Goal: Use online tool/utility: Utilize a website feature to perform a specific function

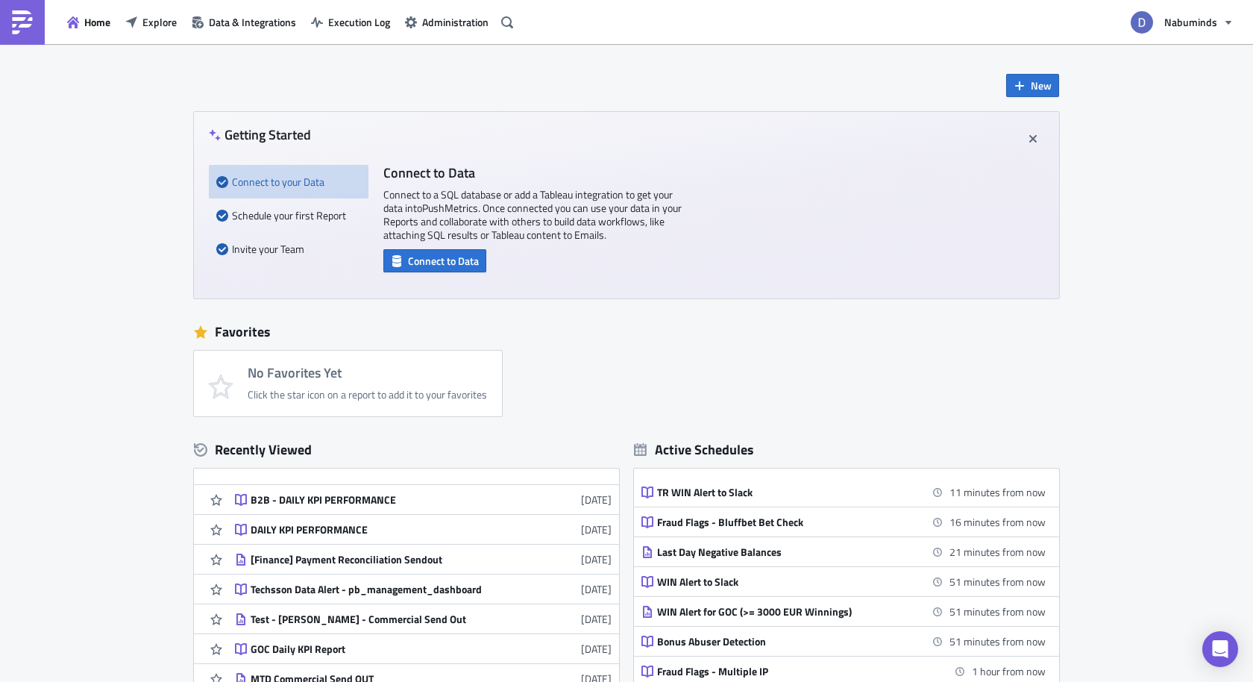
scroll to position [121, 0]
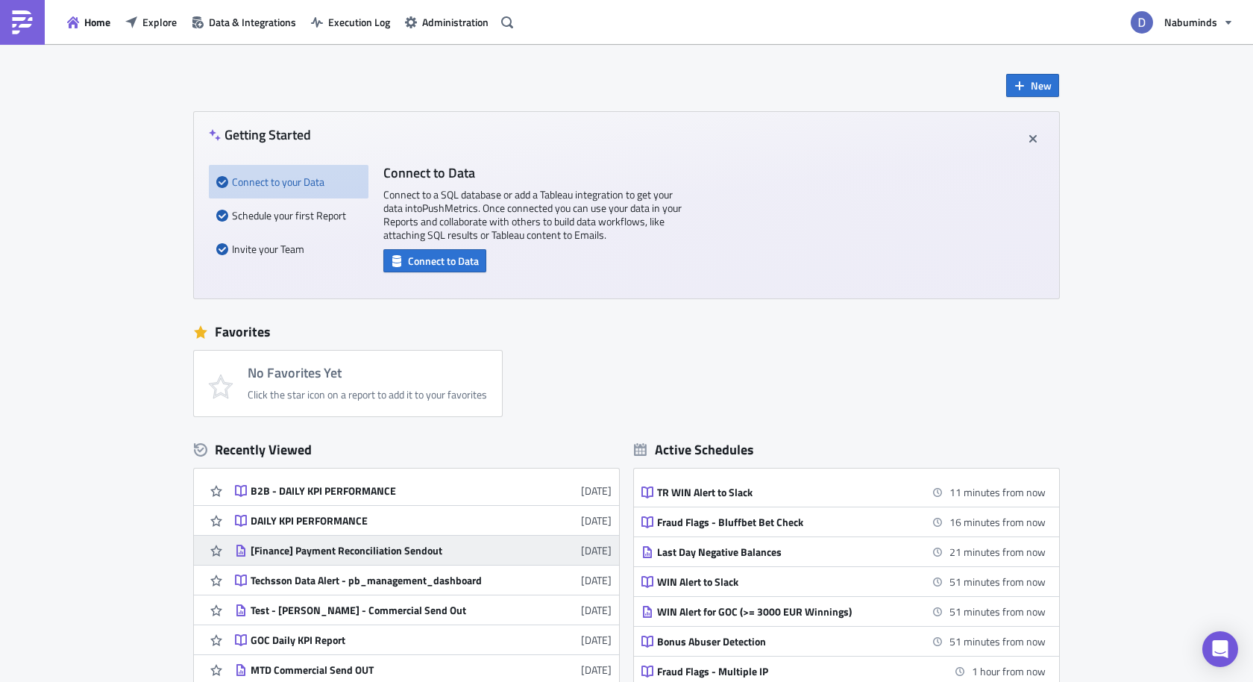
click at [336, 550] on div "[Finance] Payment Reconciliation Sendout" at bounding box center [381, 550] width 261 height 13
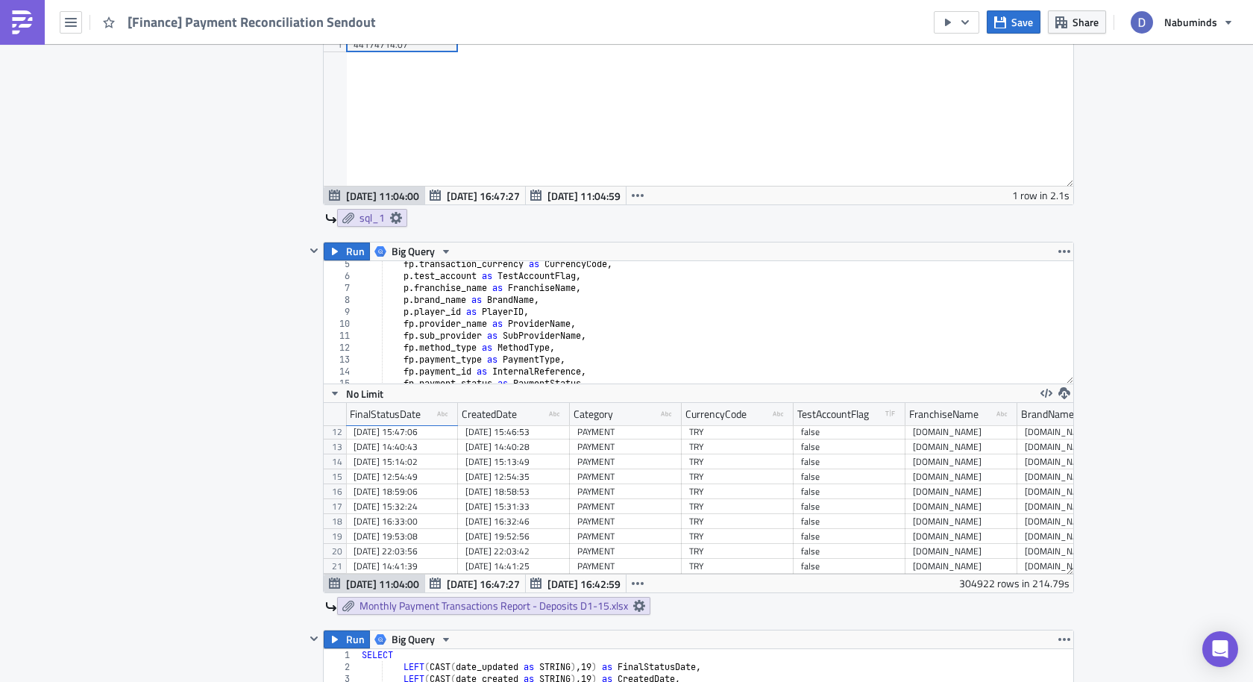
scroll to position [186, 0]
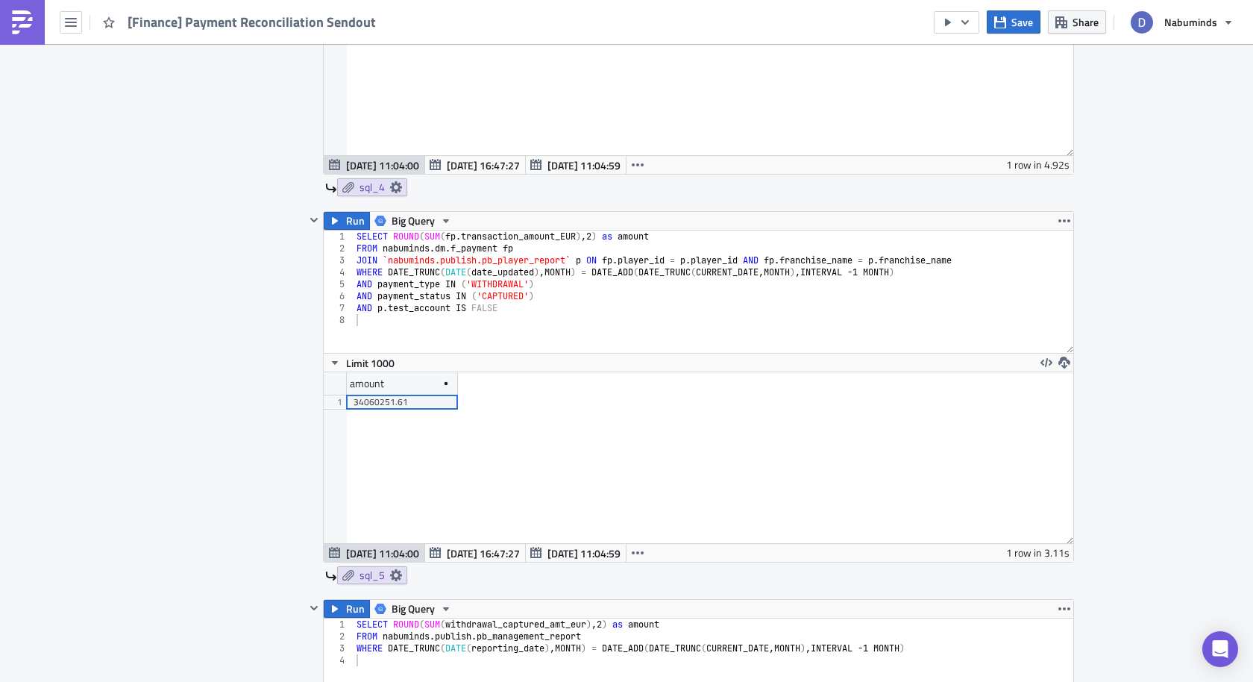
click at [668, 230] on div "SELECT ROUND ( SUM ( fp . transaction_amount_EUR ) , 2 ) as amount FROM nabumin…" at bounding box center [714, 303] width 721 height 146
click at [397, 230] on div "SELECT ROUND ( SUM ( fp . transaction_amount_EUR ) , 2 ) as amount FROM nabumin…" at bounding box center [714, 303] width 721 height 146
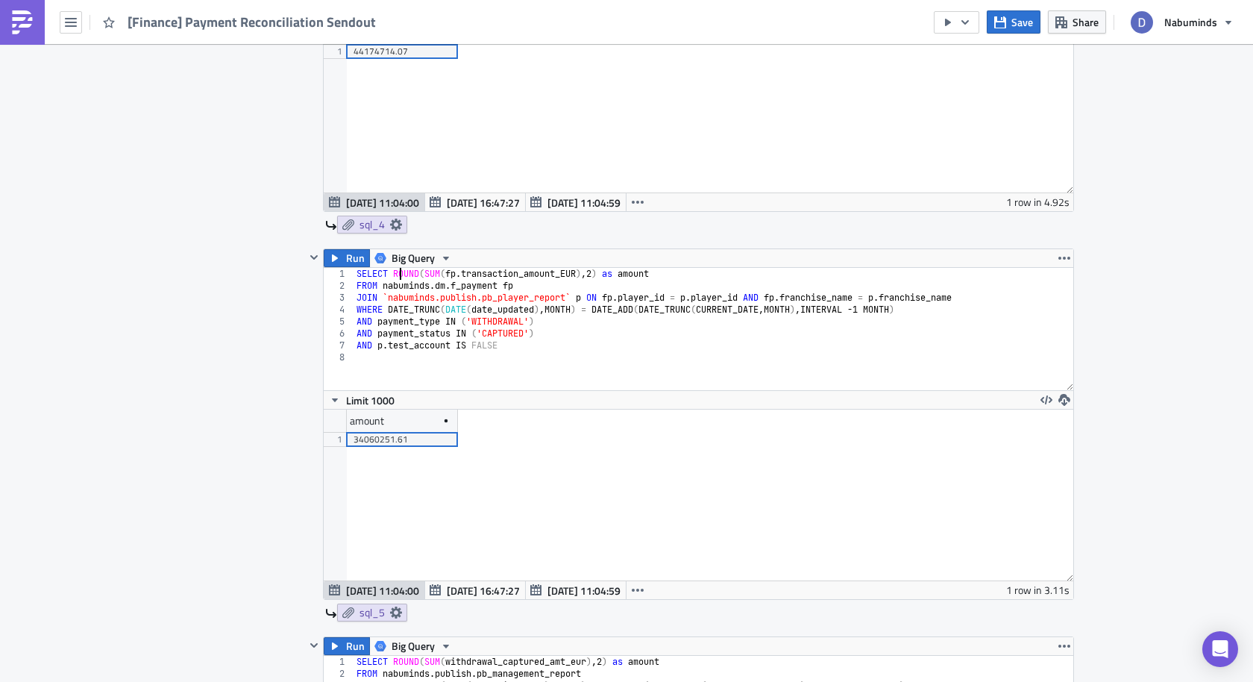
scroll to position [2219, 0]
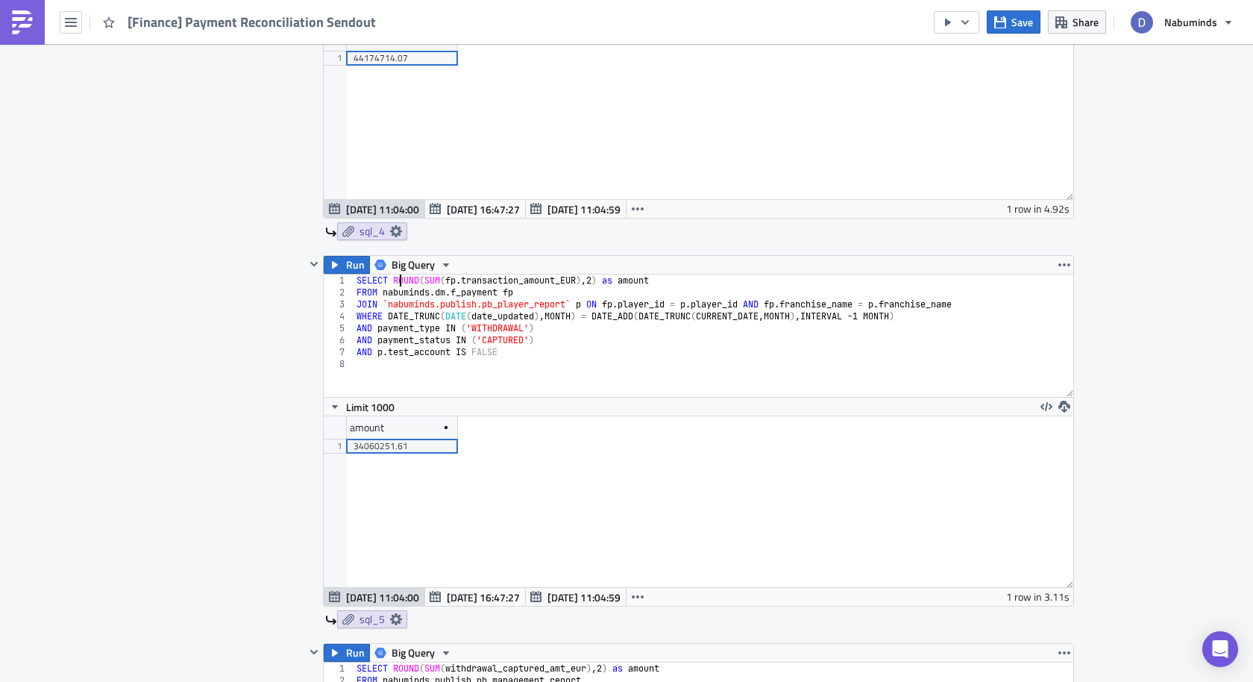
click at [392, 274] on div "SELECT ROUND ( SUM ( fp . transaction_amount_EUR ) , 2 ) as amount FROM nabumin…" at bounding box center [714, 347] width 721 height 146
click at [603, 274] on div "SELECT ROUND ( SUM ( fp . transaction_amount_EUR ) , 2 ) as amount FROM nabumin…" at bounding box center [714, 347] width 721 height 146
click at [394, 274] on div "SELECT ROUND ( SUM ( fp . transaction_amount_EUR ) , 2 ) * -1 ) as amount FROM …" at bounding box center [714, 347] width 721 height 146
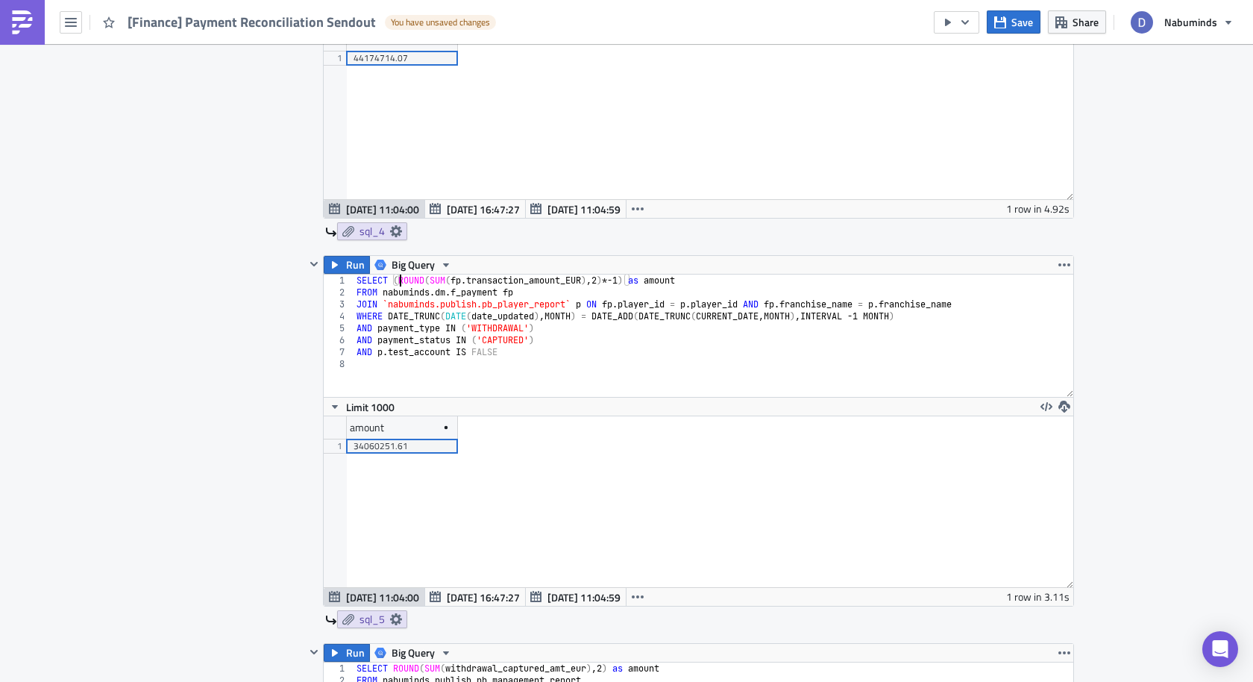
type textarea "SELECT (ROUND(SUM(fp.transaction_amount_EUR),2)*-1) as amount"
click at [646, 460] on div "amount 1 34060251.61" at bounding box center [699, 501] width 750 height 171
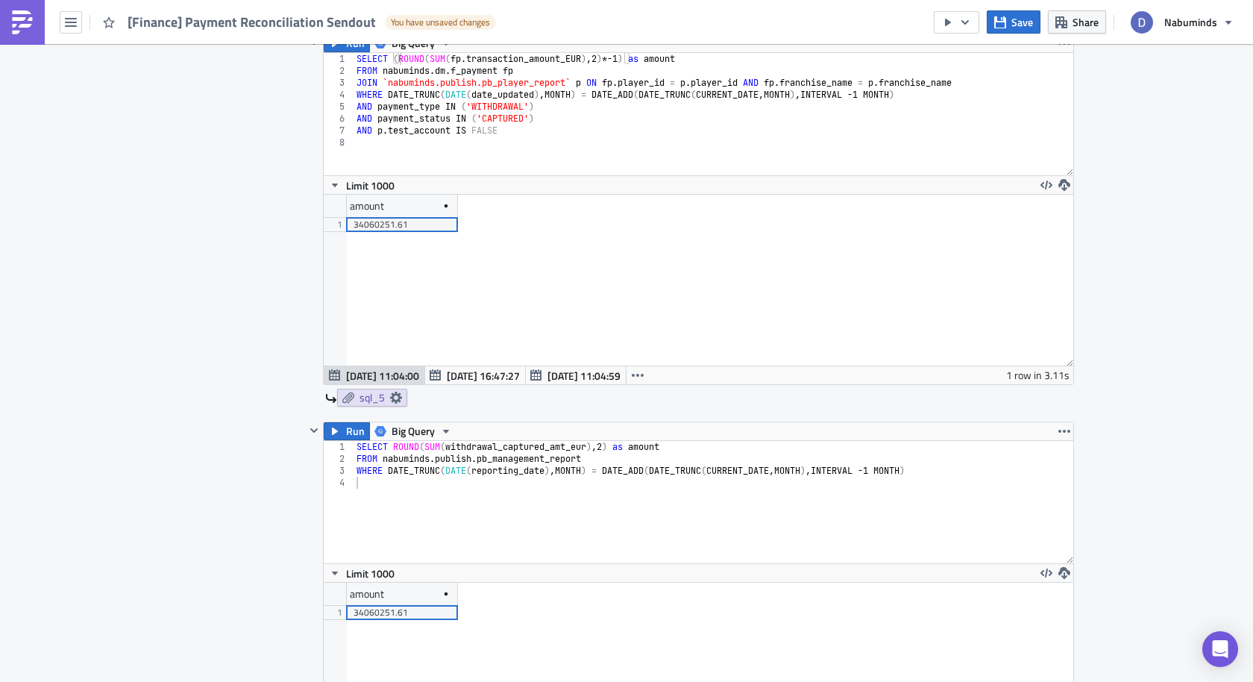
scroll to position [2454, 0]
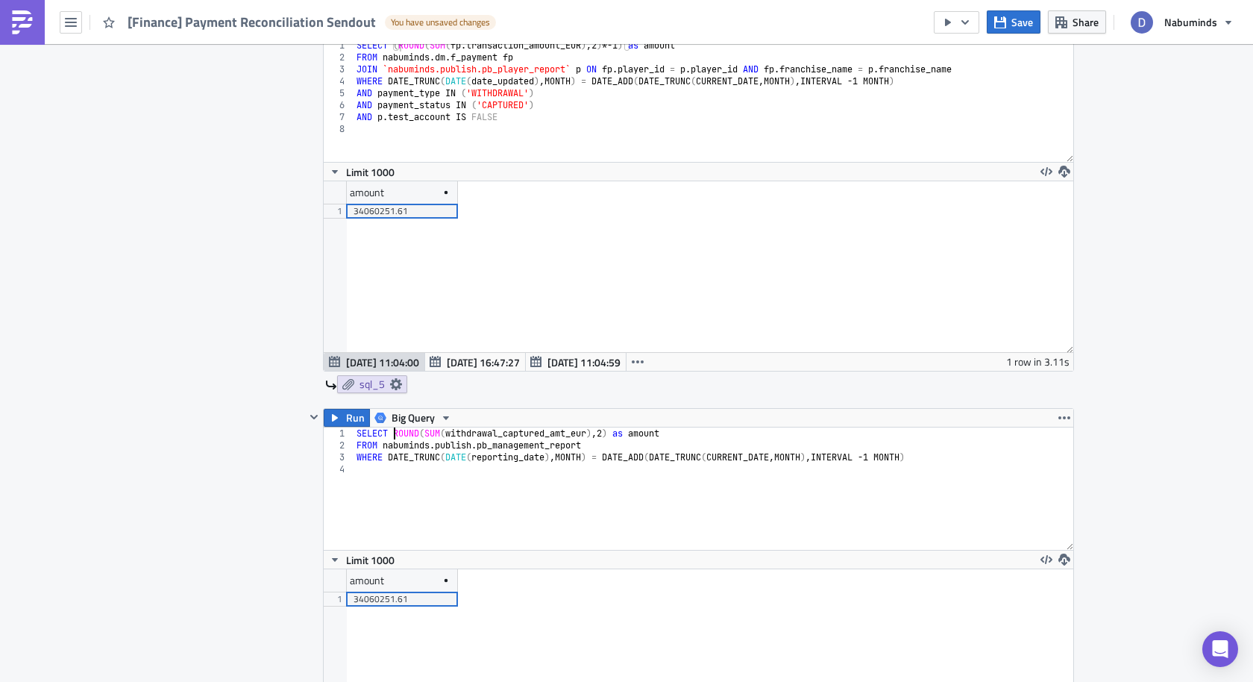
click at [393, 427] on div "SELECT ROUND ( SUM ( withdrawal_captured_amt_eur ) , 2 ) as amount FROM nabumin…" at bounding box center [714, 500] width 721 height 146
click at [621, 427] on div "SELECT ( ROUND ( SUM ( withdrawal_captured_amt_eur ) , 2 ) as amount FROM nabum…" at bounding box center [714, 500] width 721 height 146
type textarea "SELECT (ROUND(SUM(withdrawal_captured_amt_eur),2)*-1) as amount"
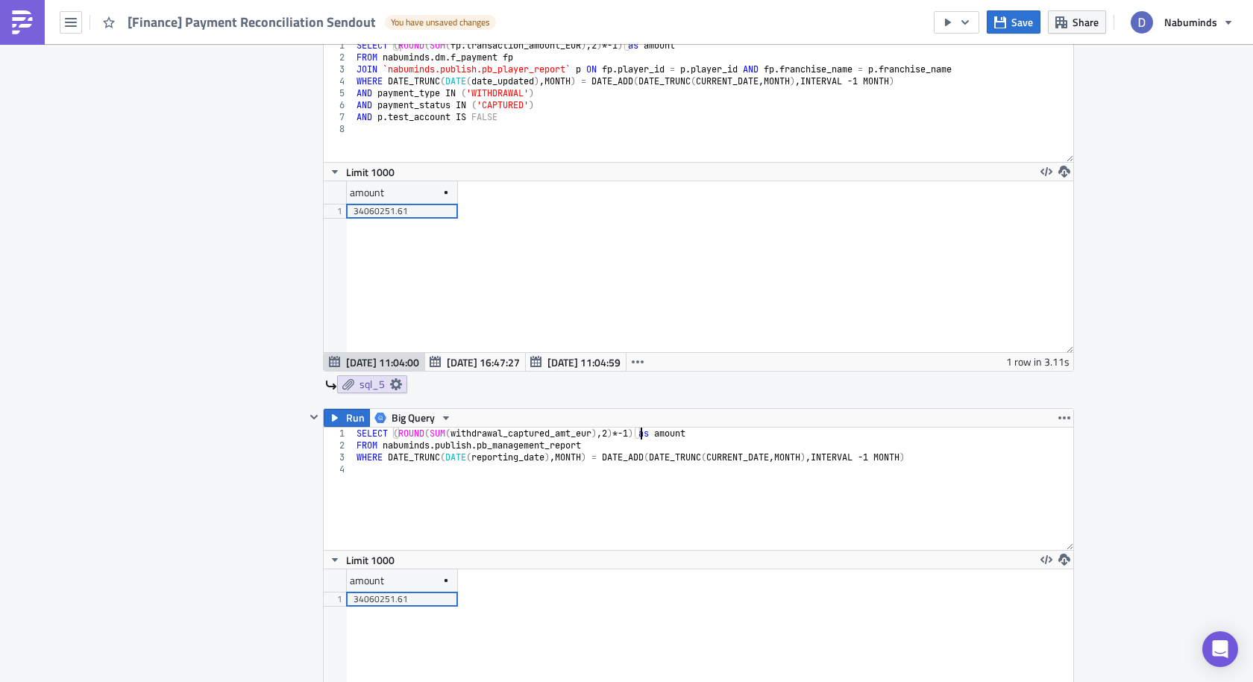
click at [736, 550] on div "Limit 1000" at bounding box center [699, 559] width 750 height 19
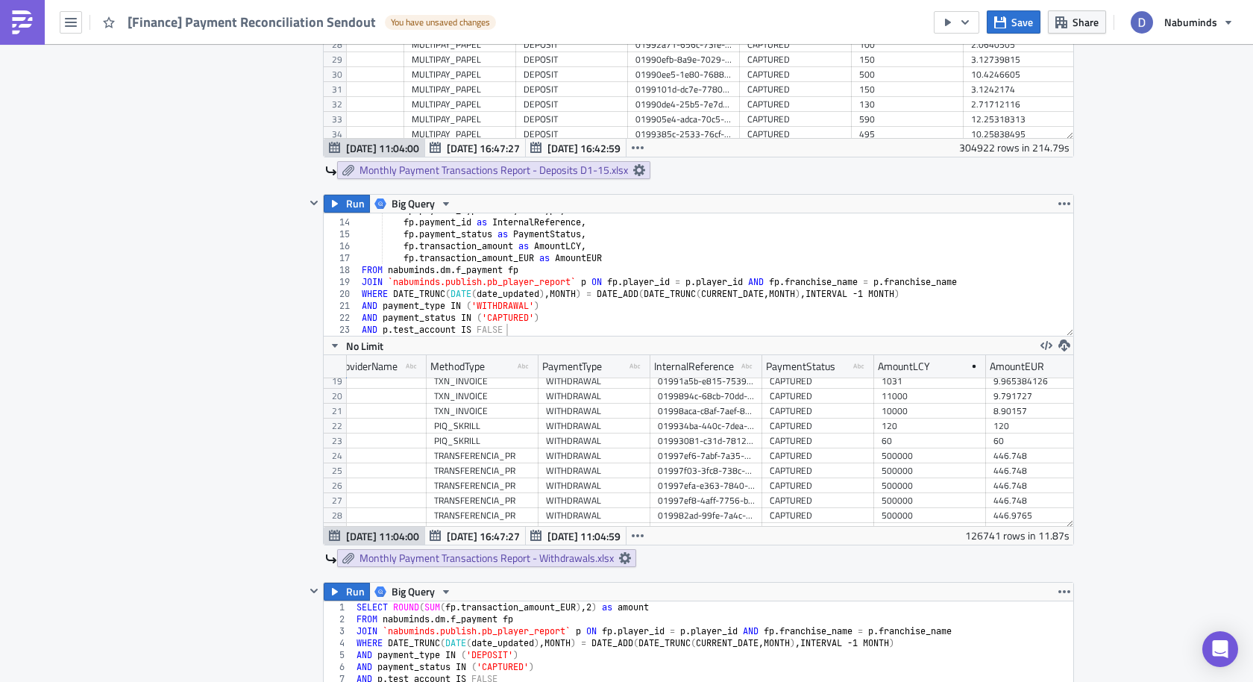
scroll to position [151, 0]
click at [404, 243] on div "fp . payment_type as PaymentType , fp . payment_id as InternalReference , fp . …" at bounding box center [716, 279] width 715 height 146
click at [523, 242] on div "fp . payment_type as PaymentType , fp . payment_id as InternalReference , fp . …" at bounding box center [716, 279] width 715 height 146
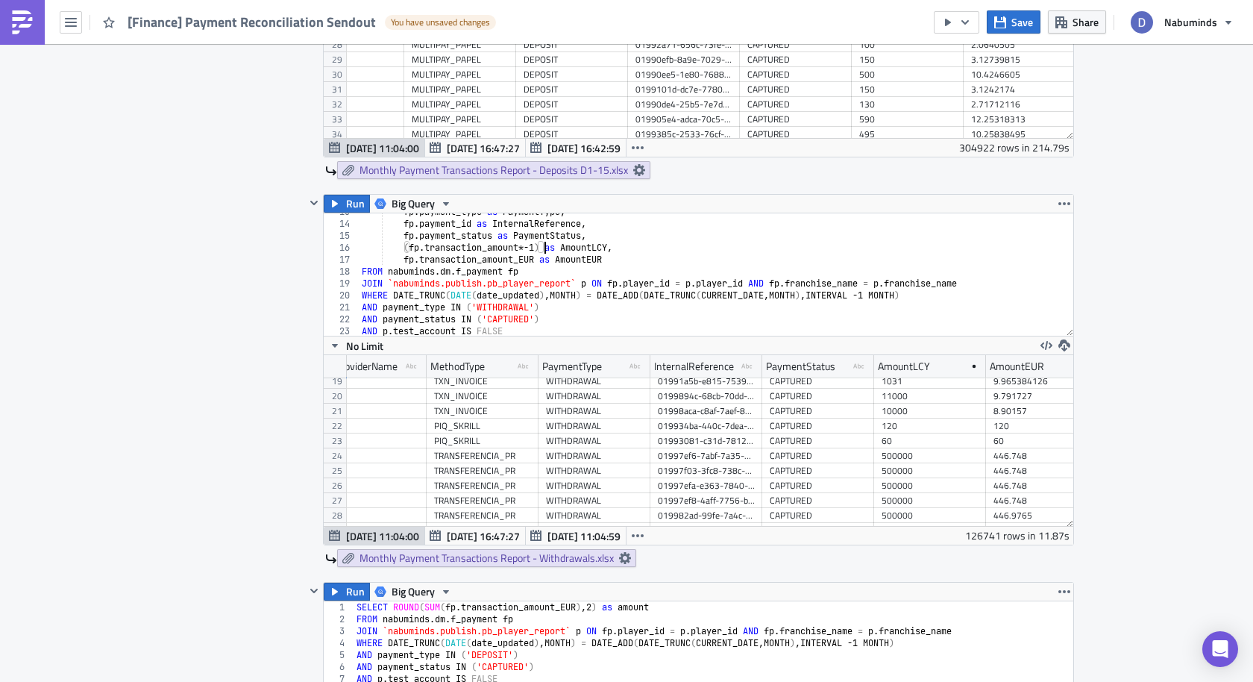
click at [404, 252] on div "fp . payment_type as PaymentType , fp . payment_id as InternalReference , fp . …" at bounding box center [716, 279] width 715 height 146
click at [545, 248] on div "fp . payment_type as PaymentType , fp . payment_id as InternalReference , fp . …" at bounding box center [716, 279] width 715 height 146
click at [694, 255] on div "fp . payment_type as PaymentType , fp . payment_id as InternalReference , fp . …" at bounding box center [716, 279] width 715 height 146
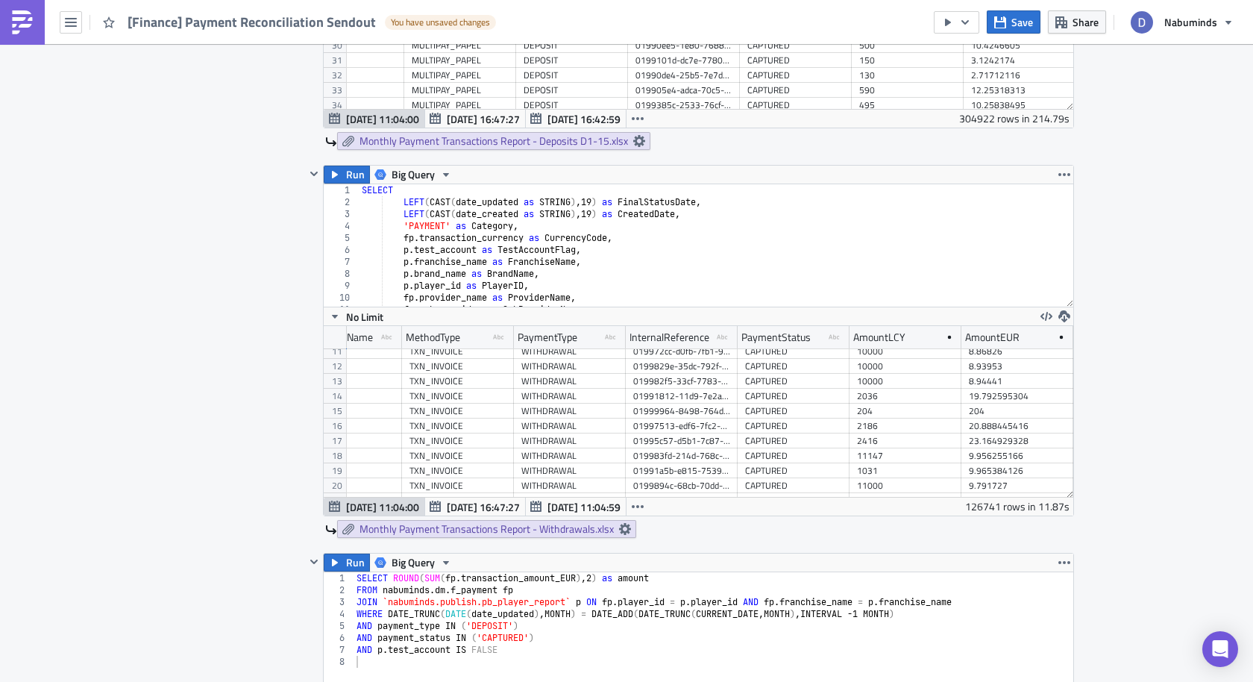
type textarea "(fp.transaction_amount_EUR*-1) as AmountEUR"
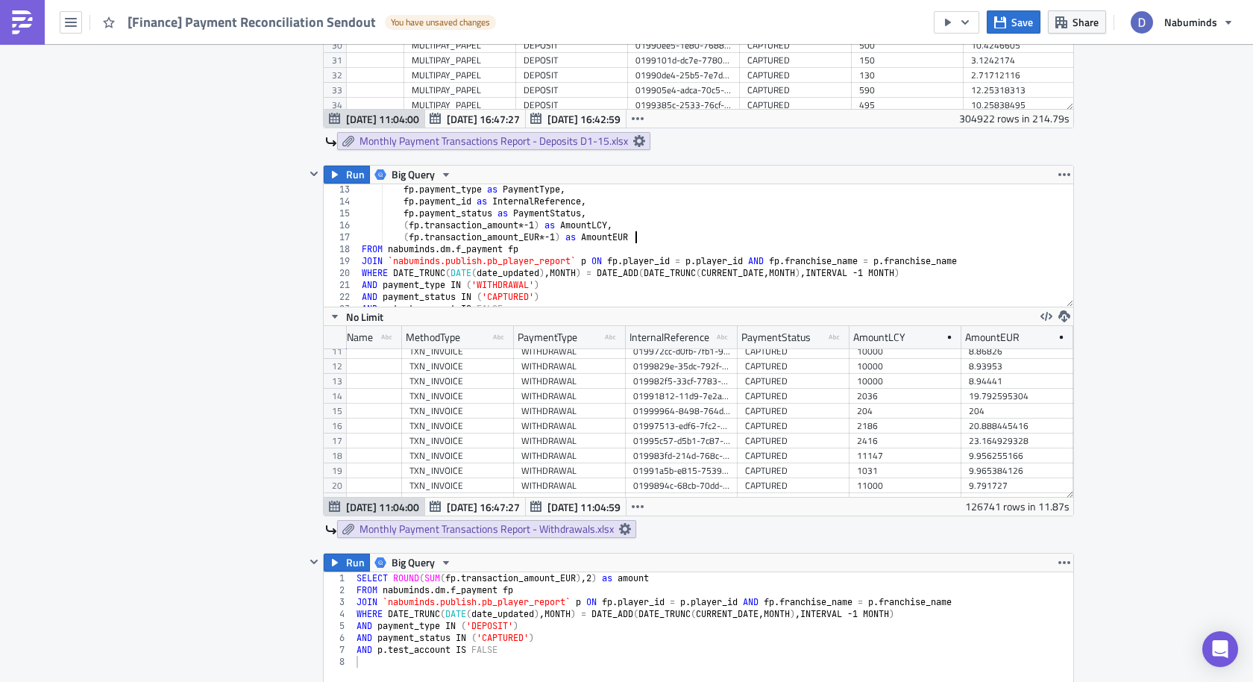
scroll to position [151, 0]
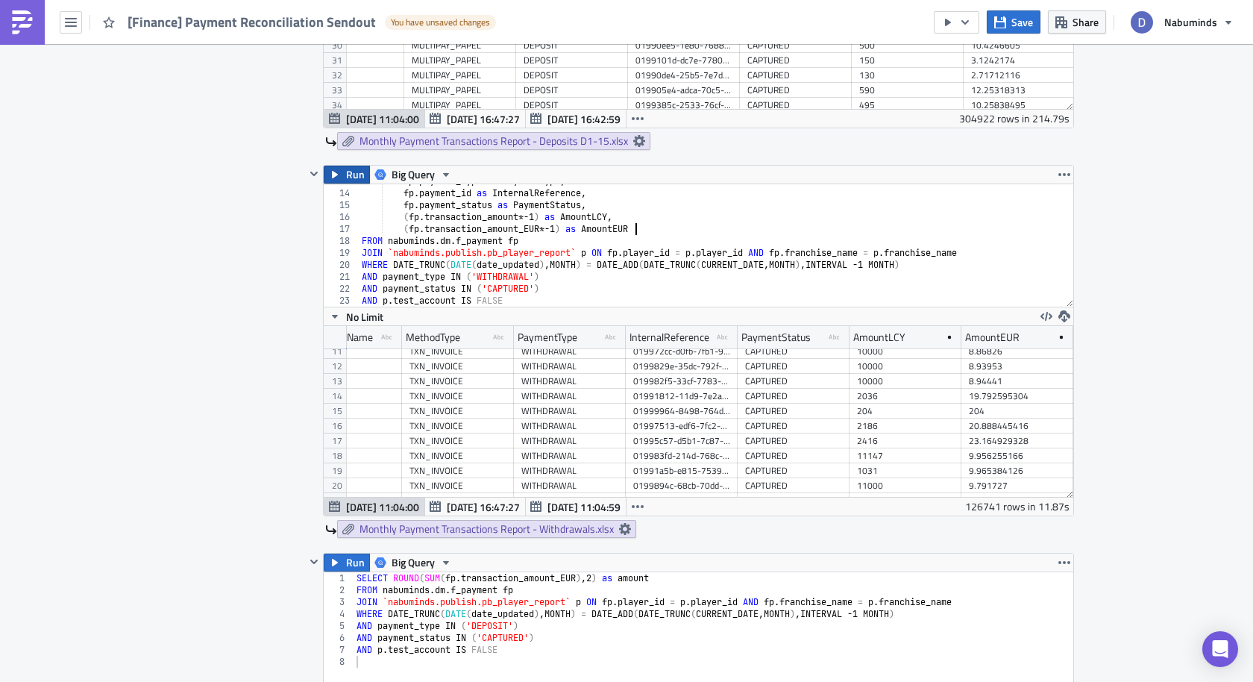
click at [343, 166] on button "Run" at bounding box center [347, 175] width 46 height 18
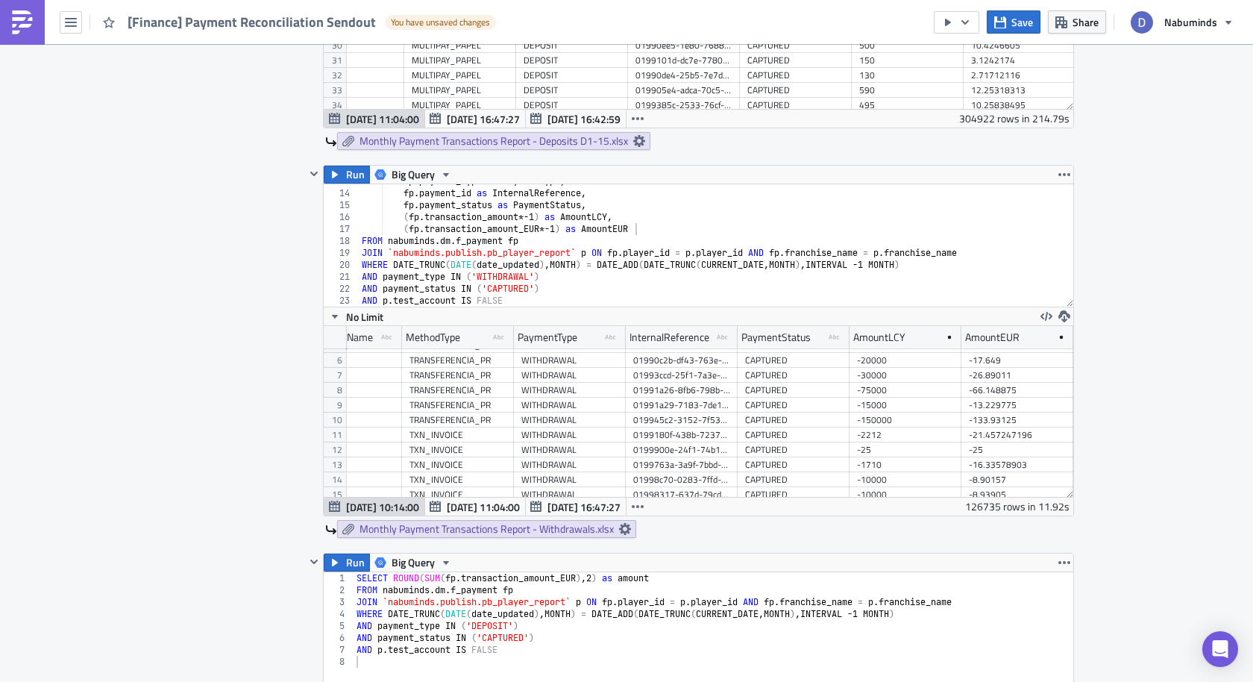
scroll to position [71, 0]
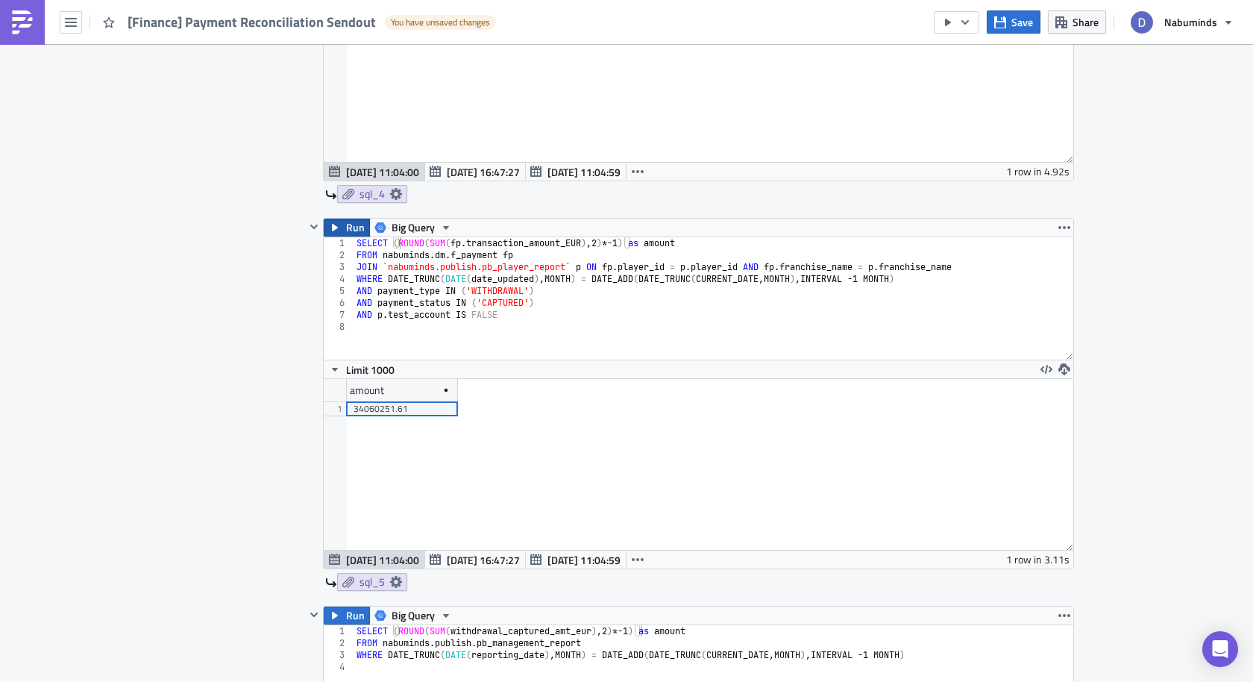
click at [348, 219] on span "Run" at bounding box center [355, 228] width 19 height 18
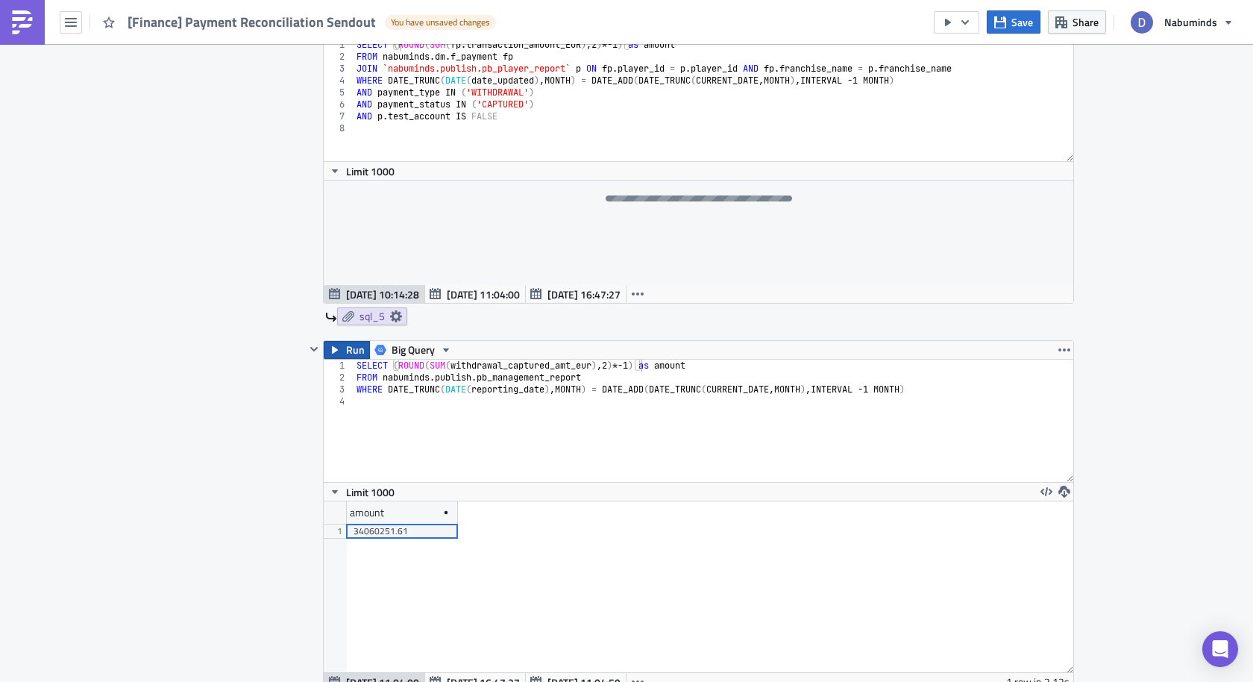
click at [350, 341] on span "Run" at bounding box center [355, 350] width 19 height 18
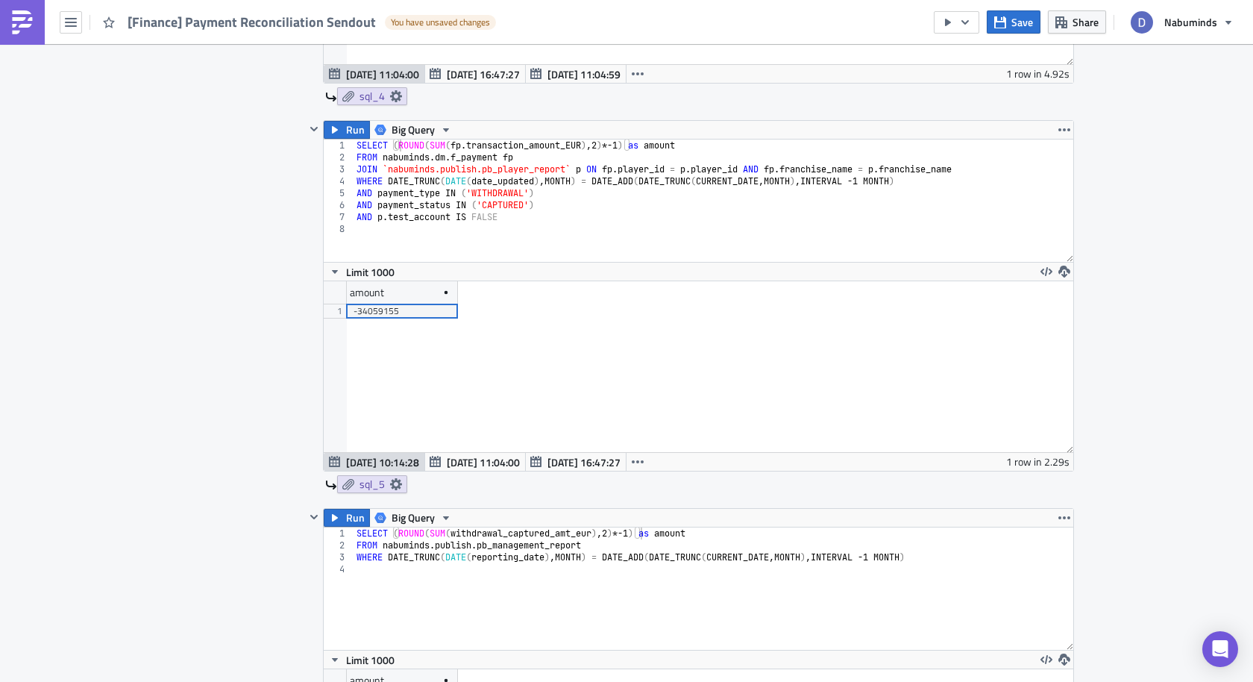
scroll to position [2335, 0]
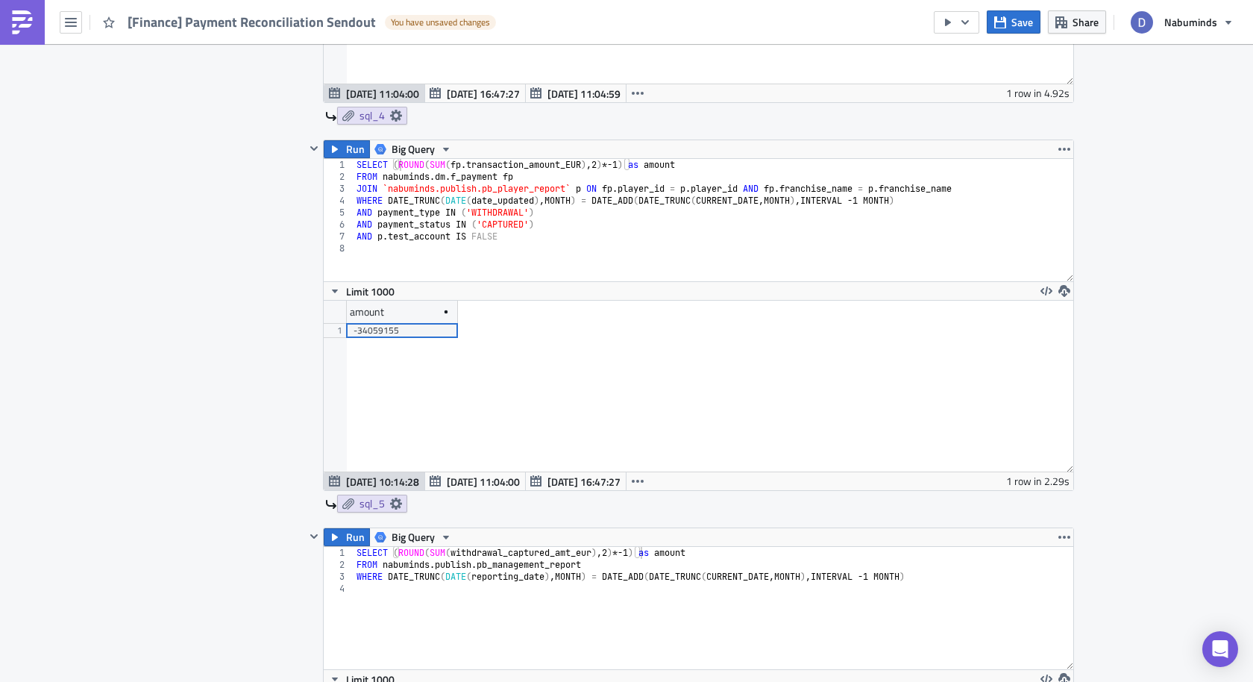
click at [709, 159] on div "SELECT ( ROUND ( SUM ( fp . transaction_amount_EUR ) , 2 ) * -1 ) as amount FRO…" at bounding box center [714, 232] width 721 height 146
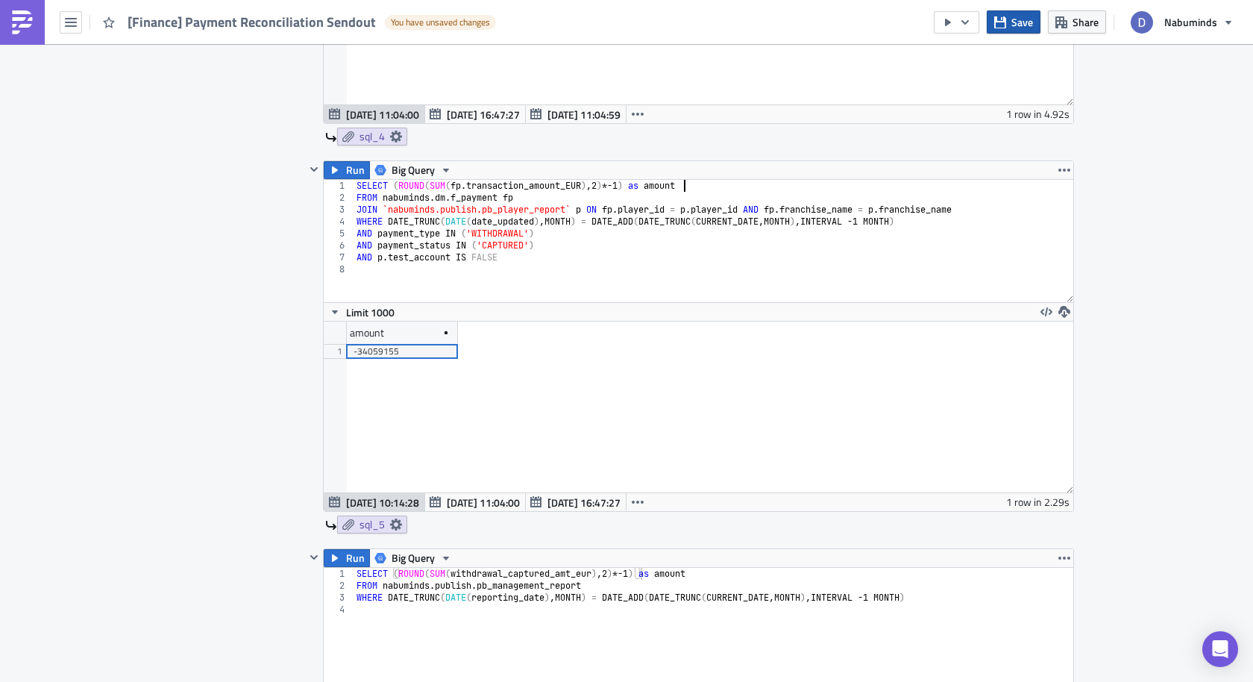
click at [1011, 24] on button "Save" at bounding box center [1014, 21] width 54 height 23
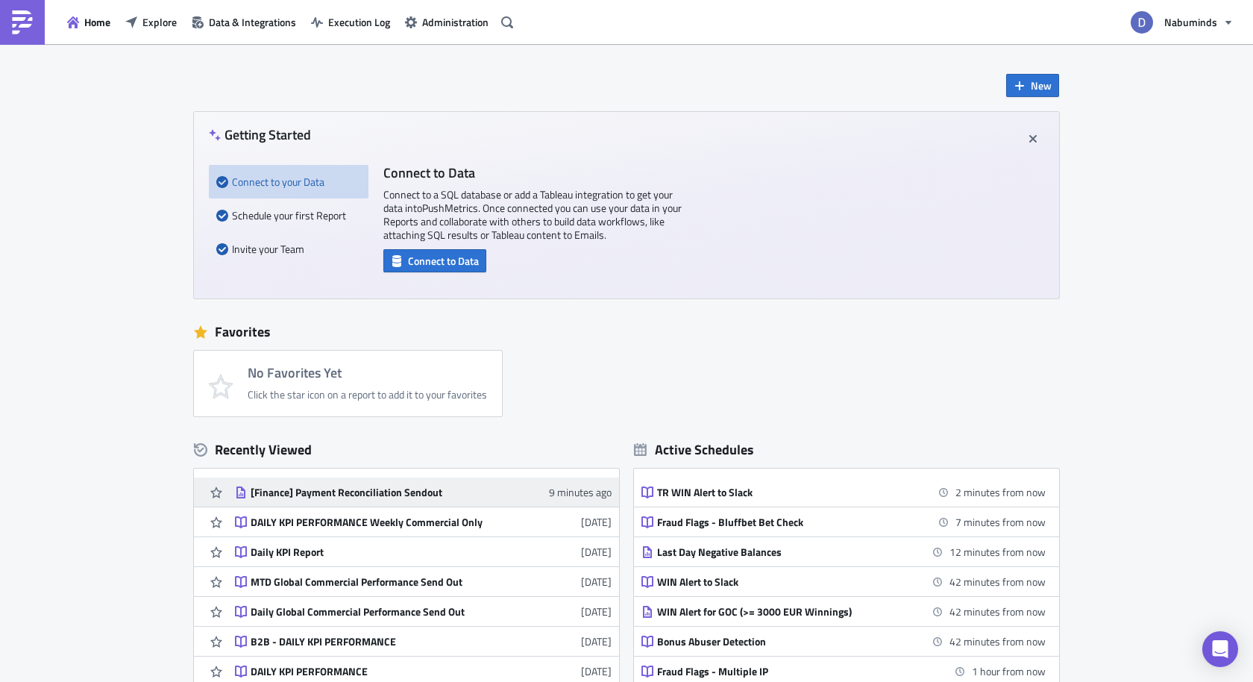
click at [343, 492] on div "[Finance] Payment Reconciliation Sendout" at bounding box center [381, 492] width 261 height 13
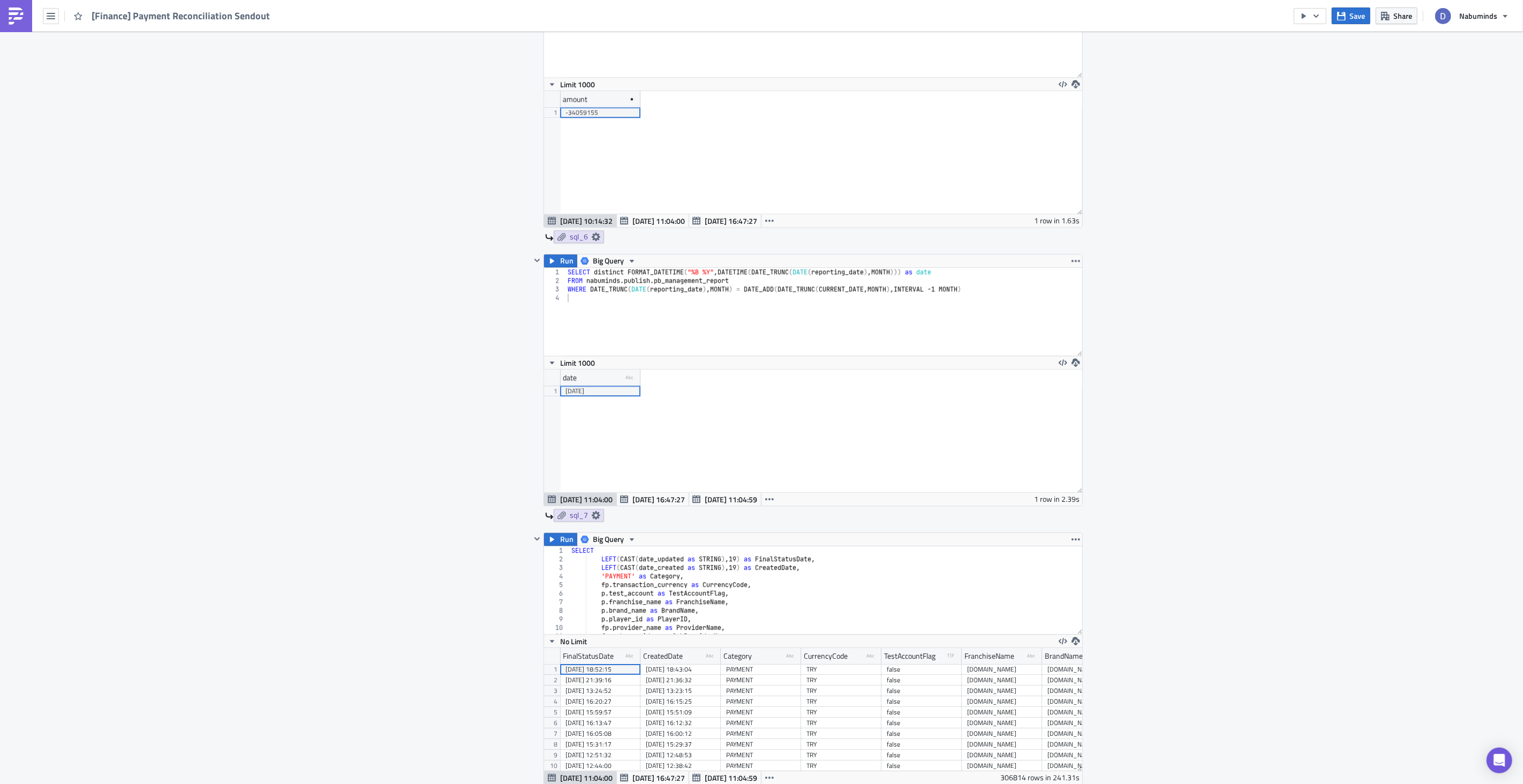
scroll to position [53429, 53021]
